Goal: Task Accomplishment & Management: Use online tool/utility

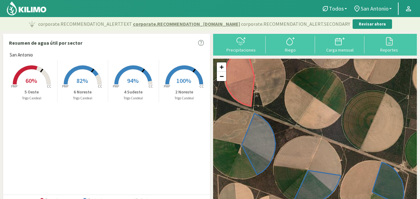
click at [371, 10] on span "San Antonio" at bounding box center [375, 8] width 28 height 7
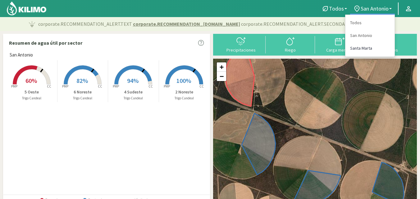
click at [363, 45] on link "Santa Marta" at bounding box center [370, 48] width 49 height 13
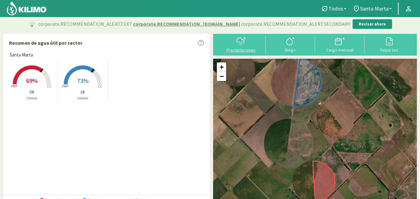
click at [237, 51] on div "Precipitaciones" at bounding box center [241, 50] width 46 height 4
select select "1: Object"
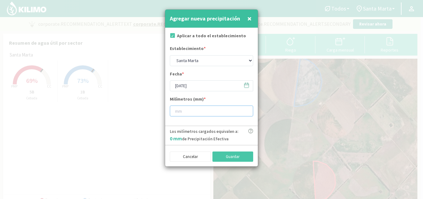
click at [193, 113] on input "number" at bounding box center [211, 111] width 83 height 11
type input "8"
click at [246, 86] on icon at bounding box center [246, 85] width 6 height 6
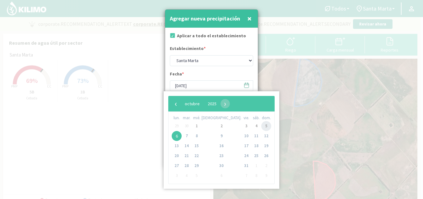
click at [261, 127] on span "5" at bounding box center [266, 126] width 10 height 10
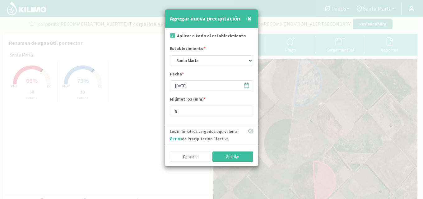
click at [230, 156] on button "Guardar" at bounding box center [232, 157] width 41 height 11
type input "[DATE]"
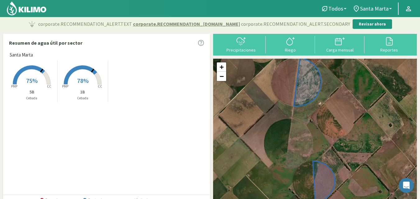
click at [32, 75] on rect at bounding box center [32, 85] width 50 height 50
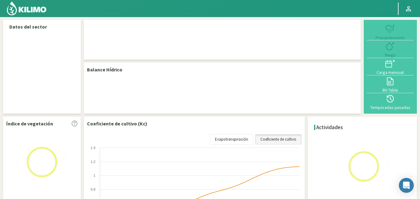
select select "1: Object"
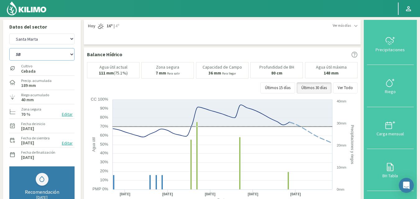
click at [38, 55] on select "1B 5B" at bounding box center [41, 54] width 65 height 12
select select "0: Object"
click at [9, 48] on select "1B 5B" at bounding box center [41, 54] width 65 height 12
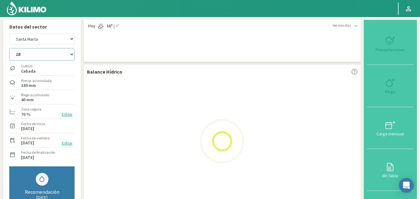
select select "3: Object"
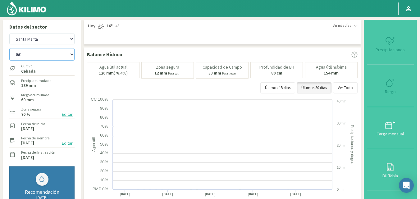
select select "2: Object"
